Goal: Find specific page/section: Find specific page/section

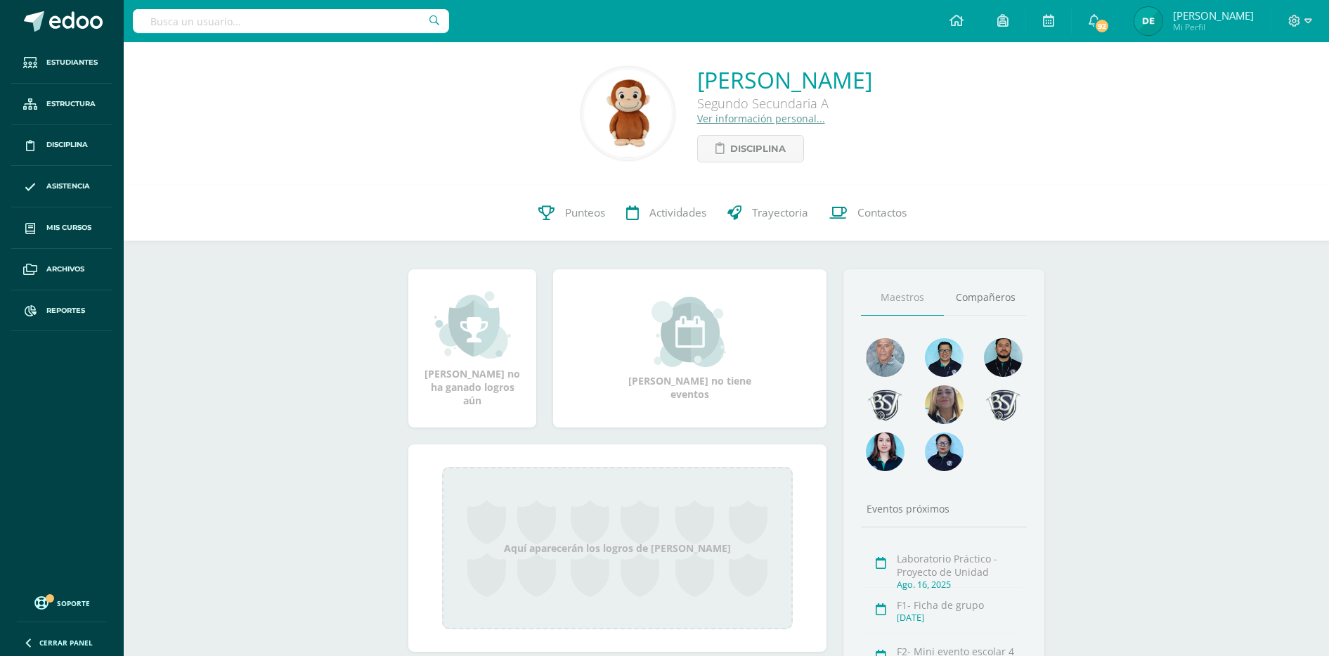
click at [302, 28] on input "text" at bounding box center [291, 21] width 316 height 24
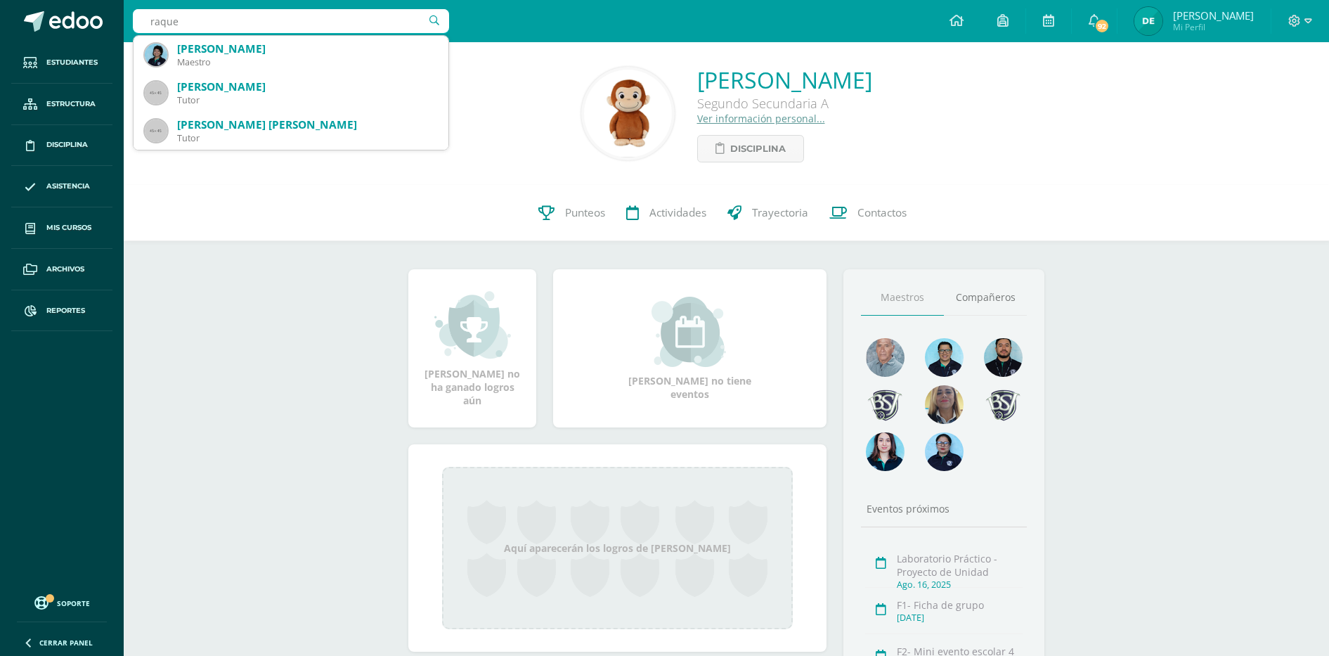
type input "raquel"
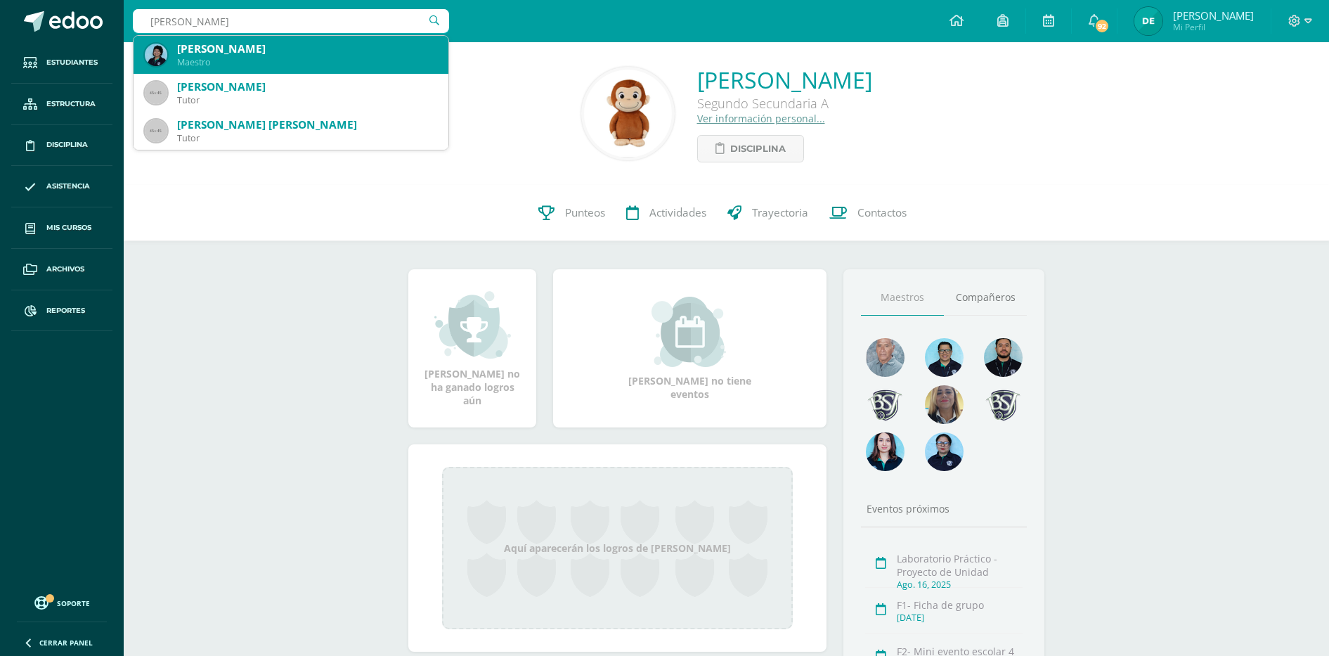
click at [290, 70] on div "Raquel Soto Maestro" at bounding box center [291, 55] width 292 height 38
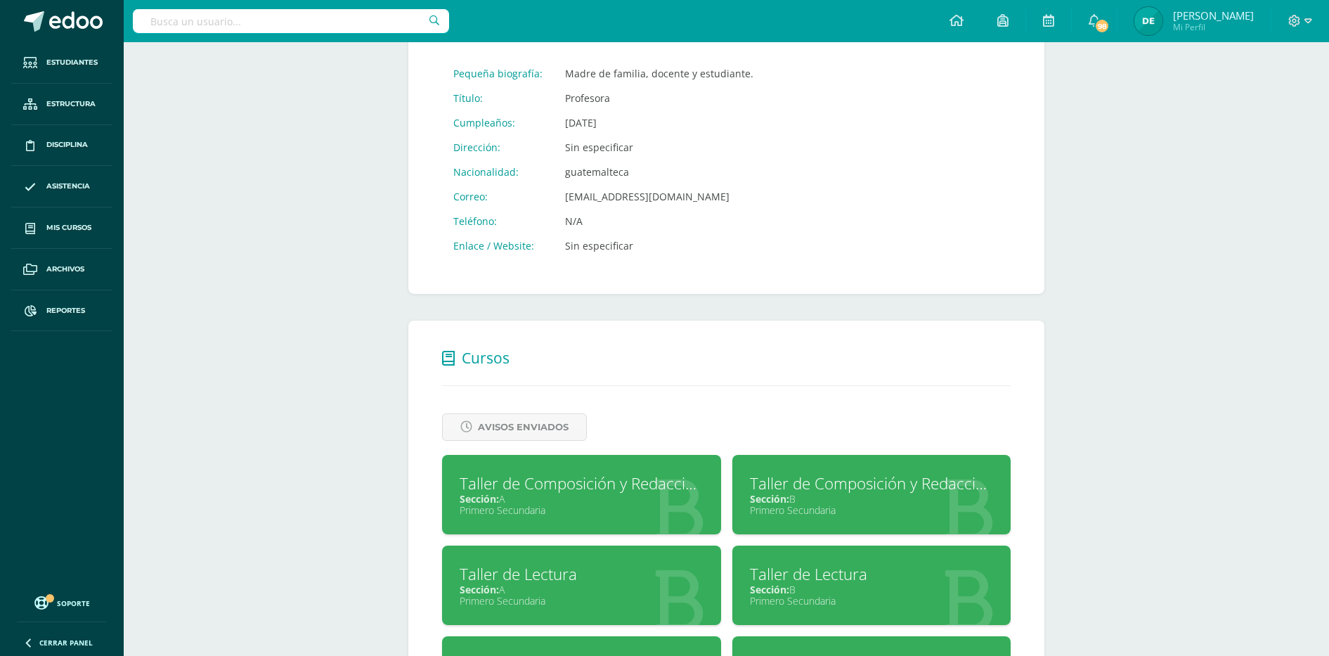
scroll to position [376, 0]
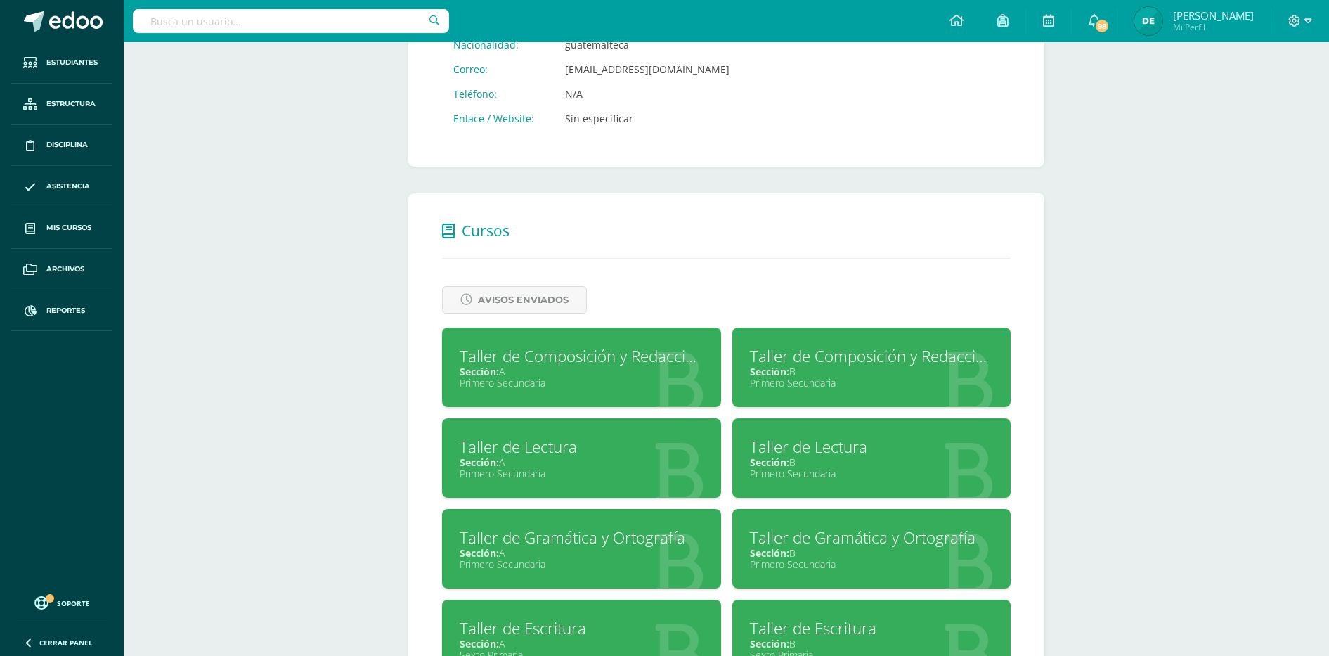
click at [584, 382] on div "Primero Secundaria" at bounding box center [582, 382] width 244 height 13
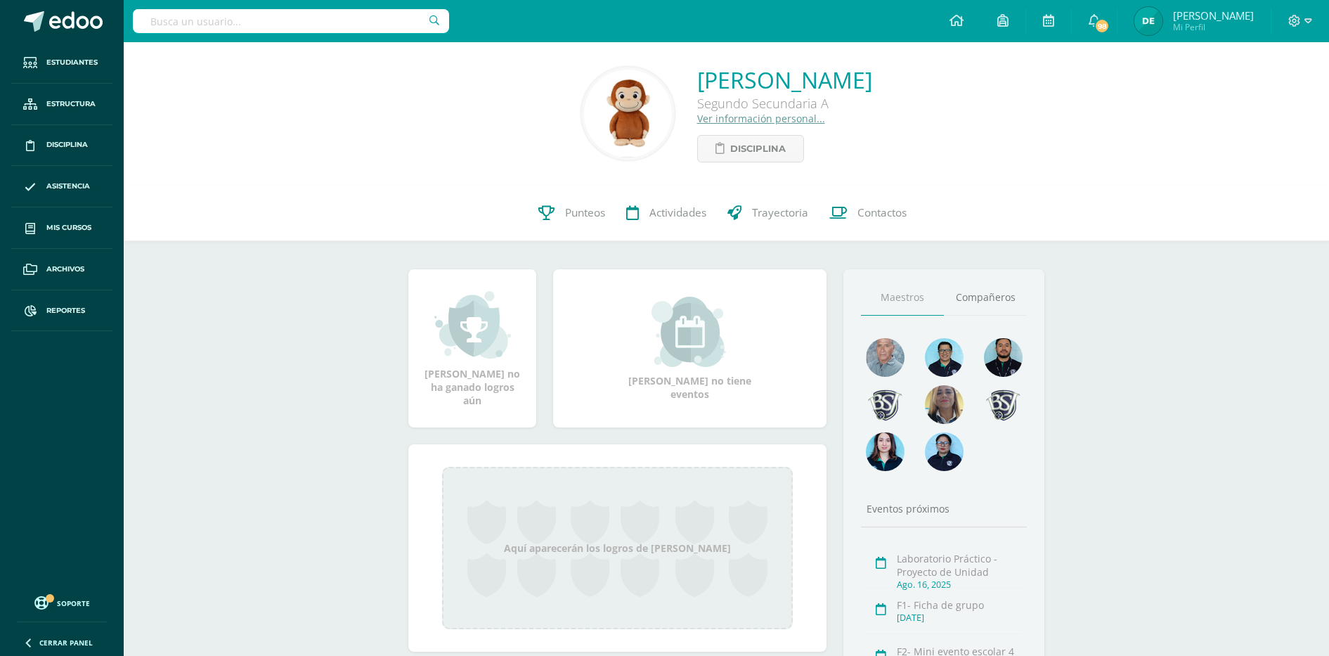
click at [321, 23] on input "text" at bounding box center [291, 21] width 316 height 24
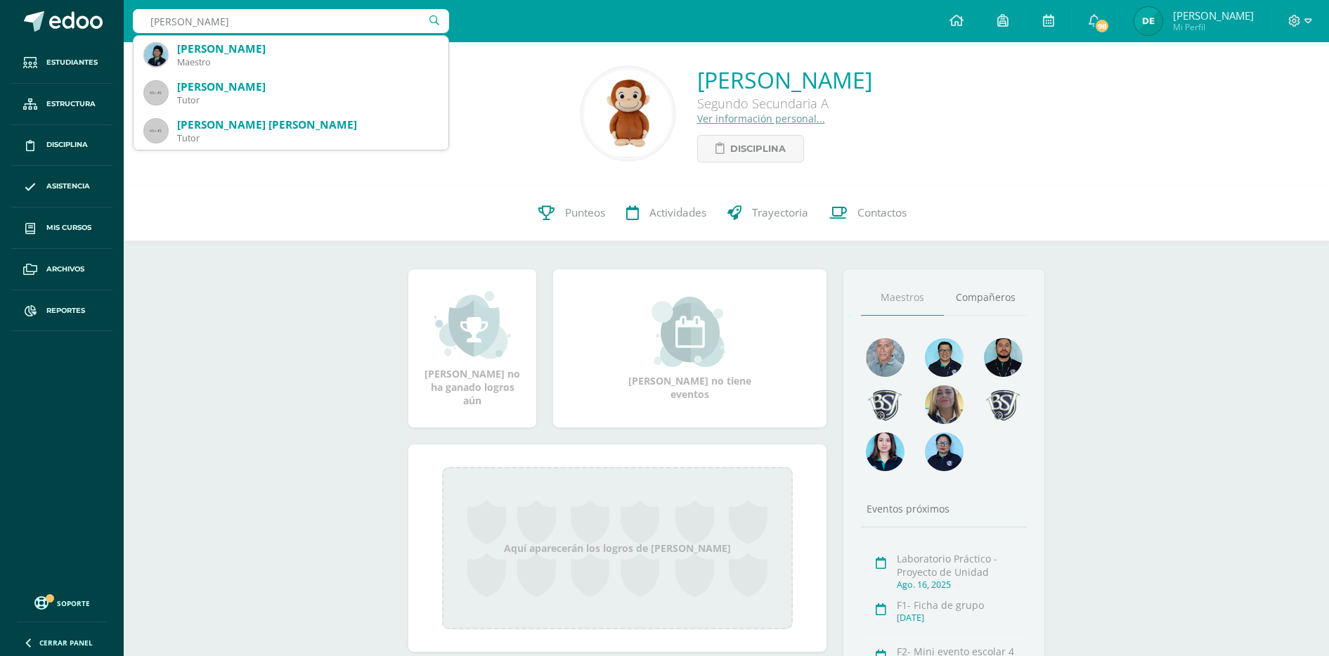
type input "[PERSON_NAME]"
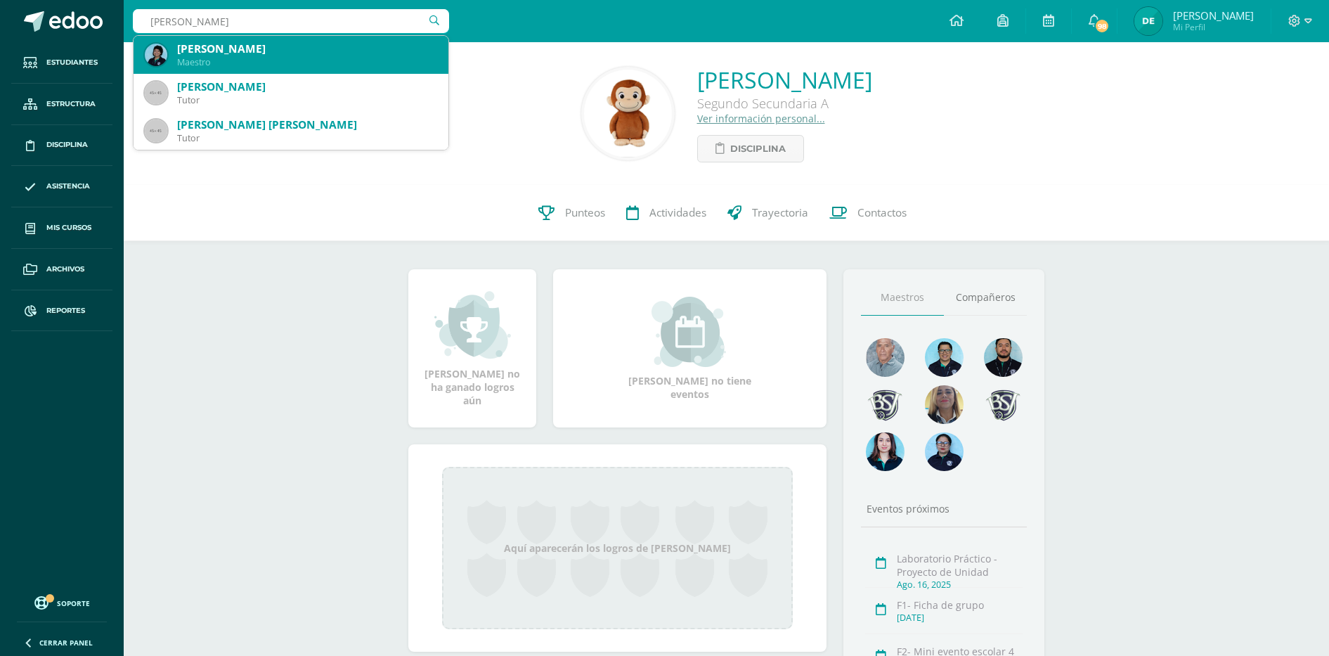
click at [274, 63] on div "Maestro" at bounding box center [307, 62] width 260 height 12
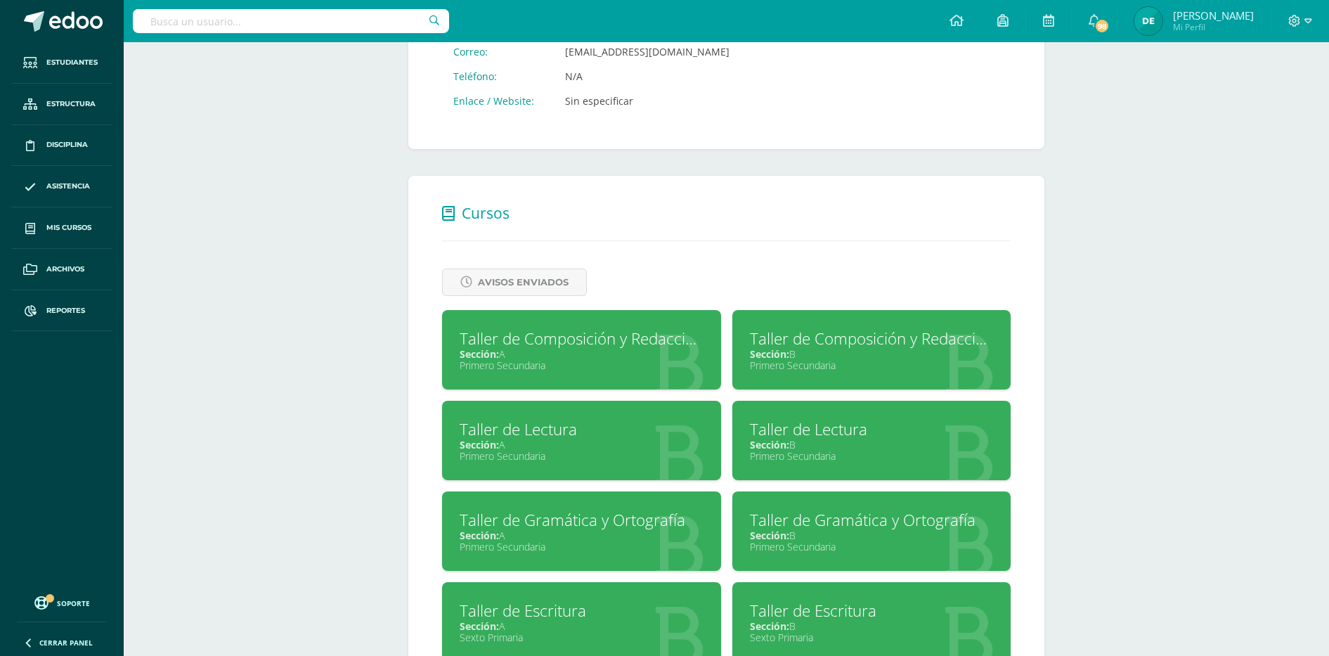
scroll to position [404, 0]
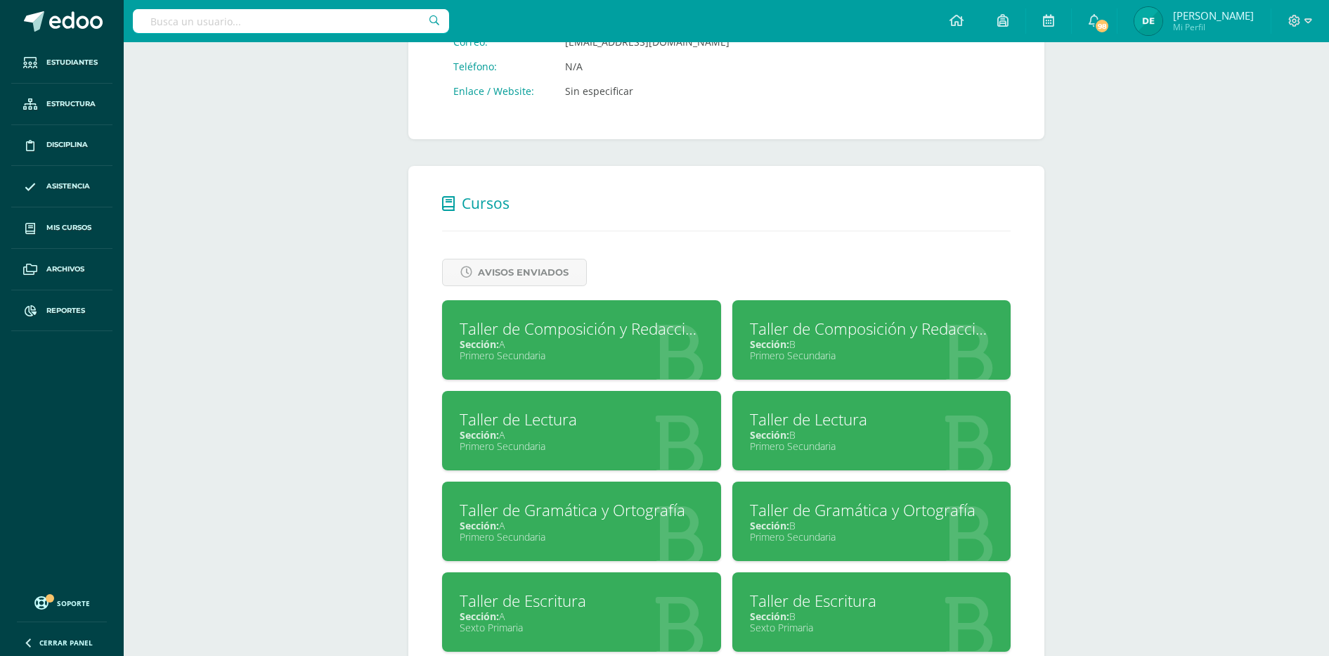
click at [866, 340] on div "Sección: B" at bounding box center [872, 343] width 244 height 13
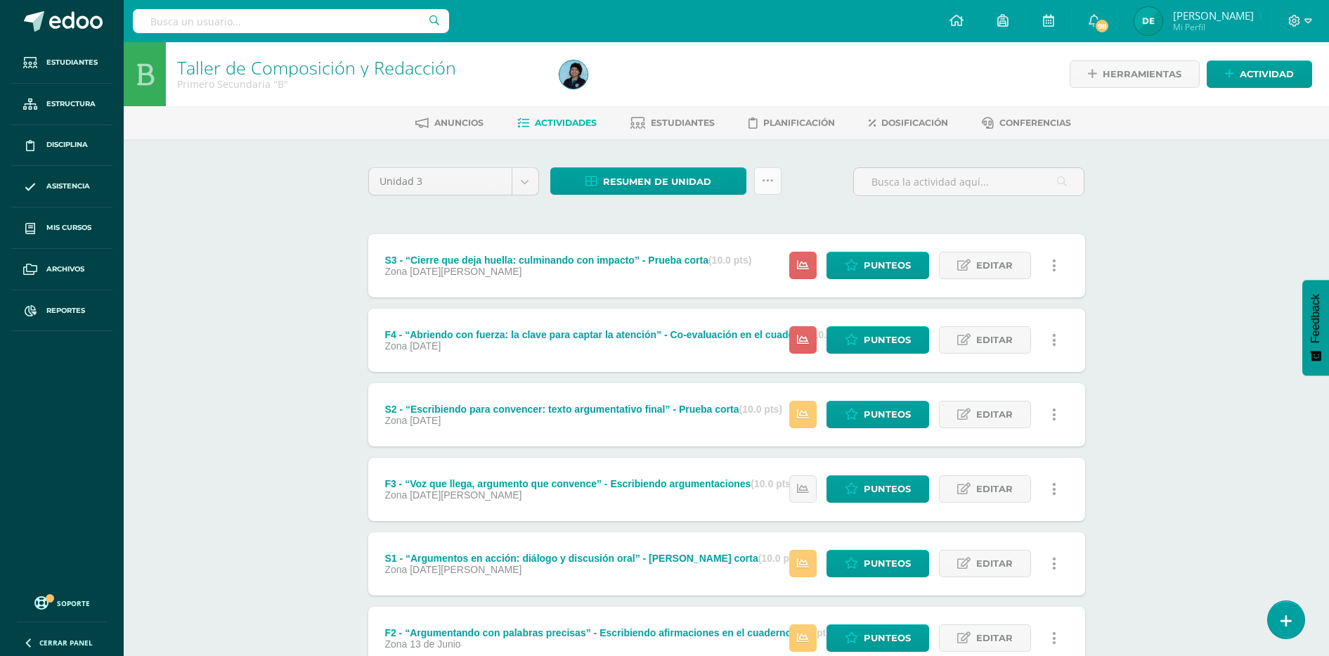
click at [771, 183] on icon at bounding box center [768, 181] width 12 height 12
click at [799, 187] on div "Unidad 3 Unidad 1 Unidad 2 Unidad 3 Unidad 4 Resumen de unidad Descargar como H…" at bounding box center [727, 187] width 728 height 40
click at [653, 175] on span "Resumen de unidad" at bounding box center [657, 182] width 108 height 26
click at [817, 186] on div "Unidad 3 Unidad 1 Unidad 2 Unidad 3 Unidad 4 Resumen de unidad ¿Estás seguro qu…" at bounding box center [727, 187] width 728 height 40
click at [681, 118] on span "Estudiantes" at bounding box center [683, 122] width 64 height 11
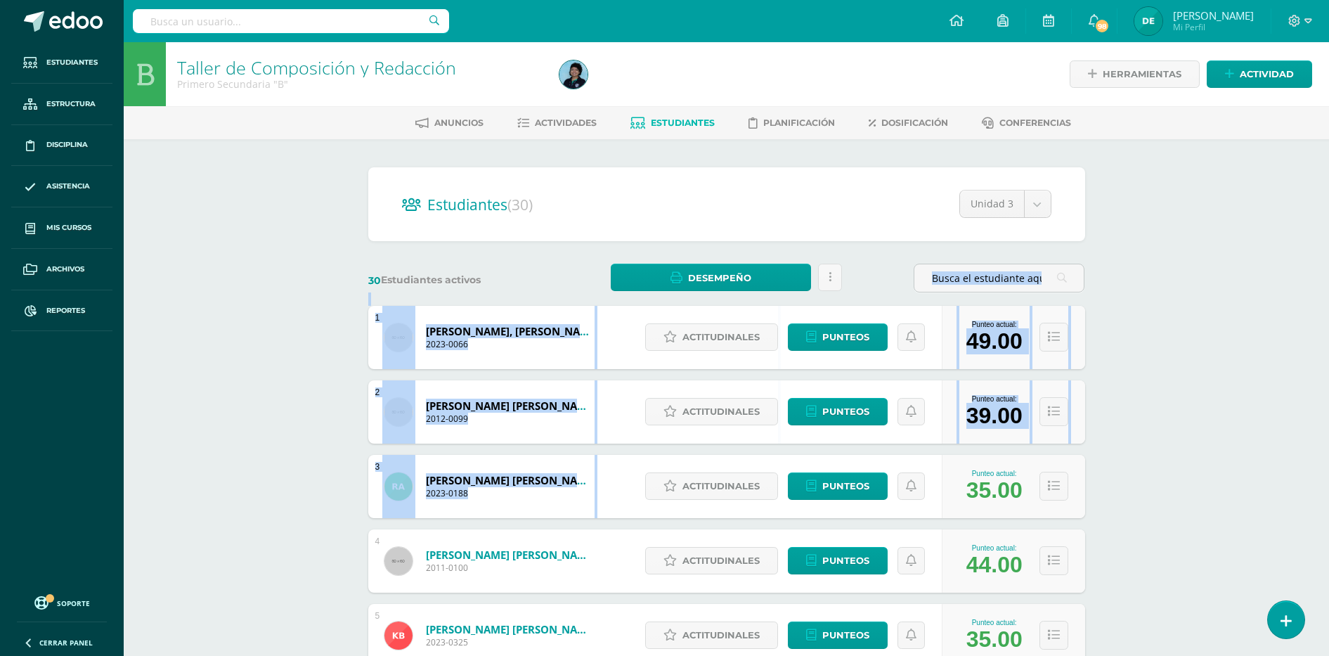
drag, startPoint x: 1325, startPoint y: 288, endPoint x: 1304, endPoint y: 447, distance: 160.3
click at [1304, 447] on div "Taller de Composición y Redacción Primero Secundaria "B" Herramientas Detalle d…" at bounding box center [727, 585] width 1206 height 1086
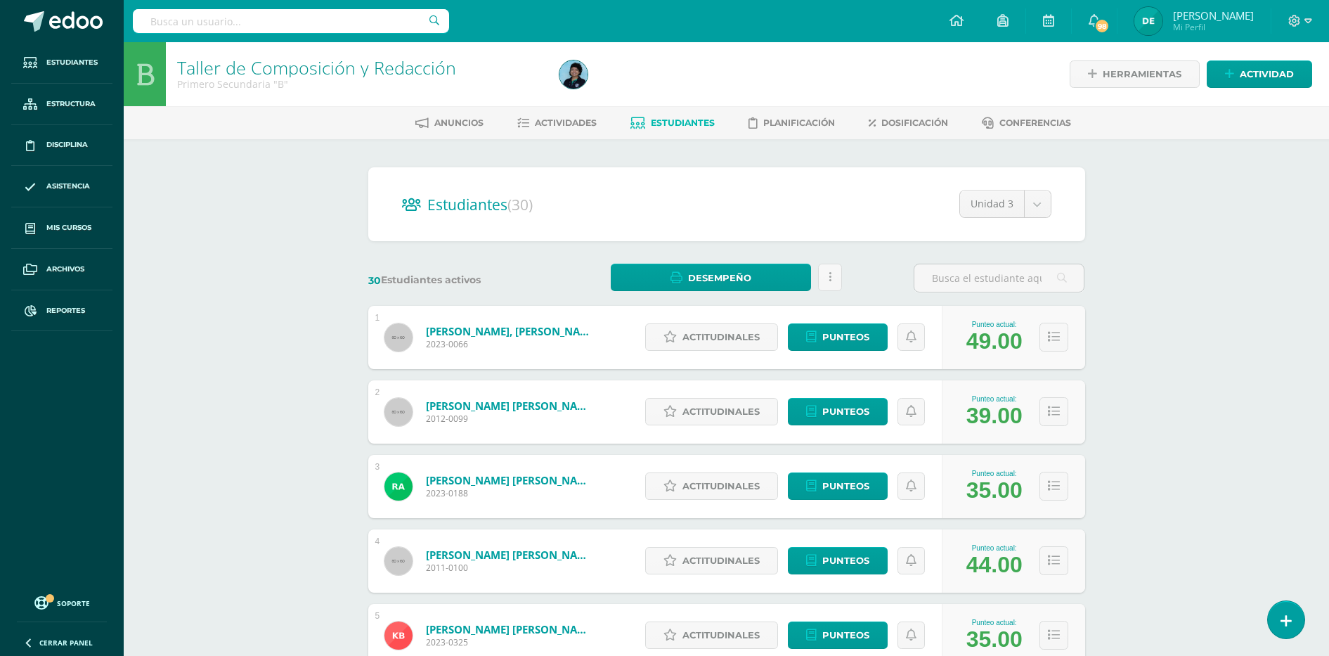
click at [272, 69] on link "Taller de Composición y Redacción" at bounding box center [316, 68] width 279 height 24
click at [1259, 454] on div "Taller de Composición y Redacción Primero Secundaria "B" Herramientas Detalle d…" at bounding box center [727, 585] width 1206 height 1086
